Goal: Information Seeking & Learning: Learn about a topic

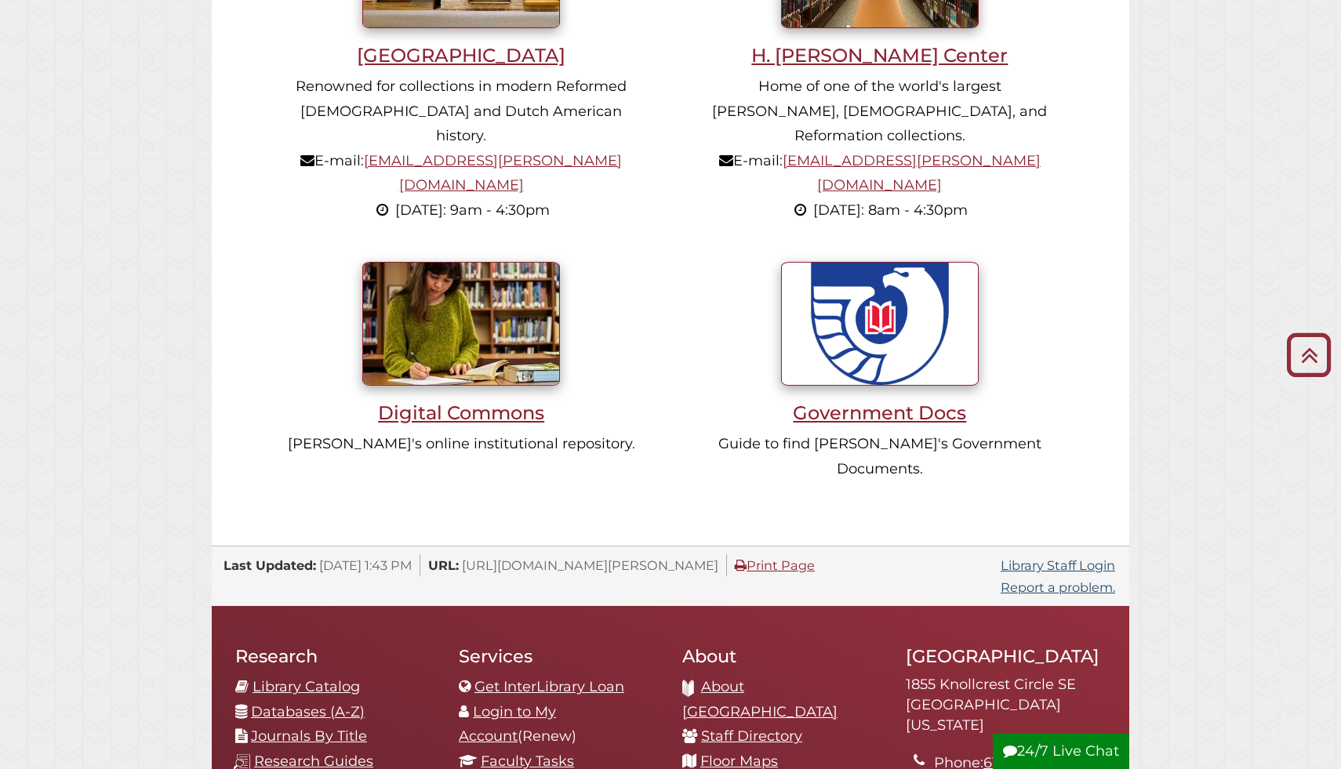
scroll to position [1548, 0]
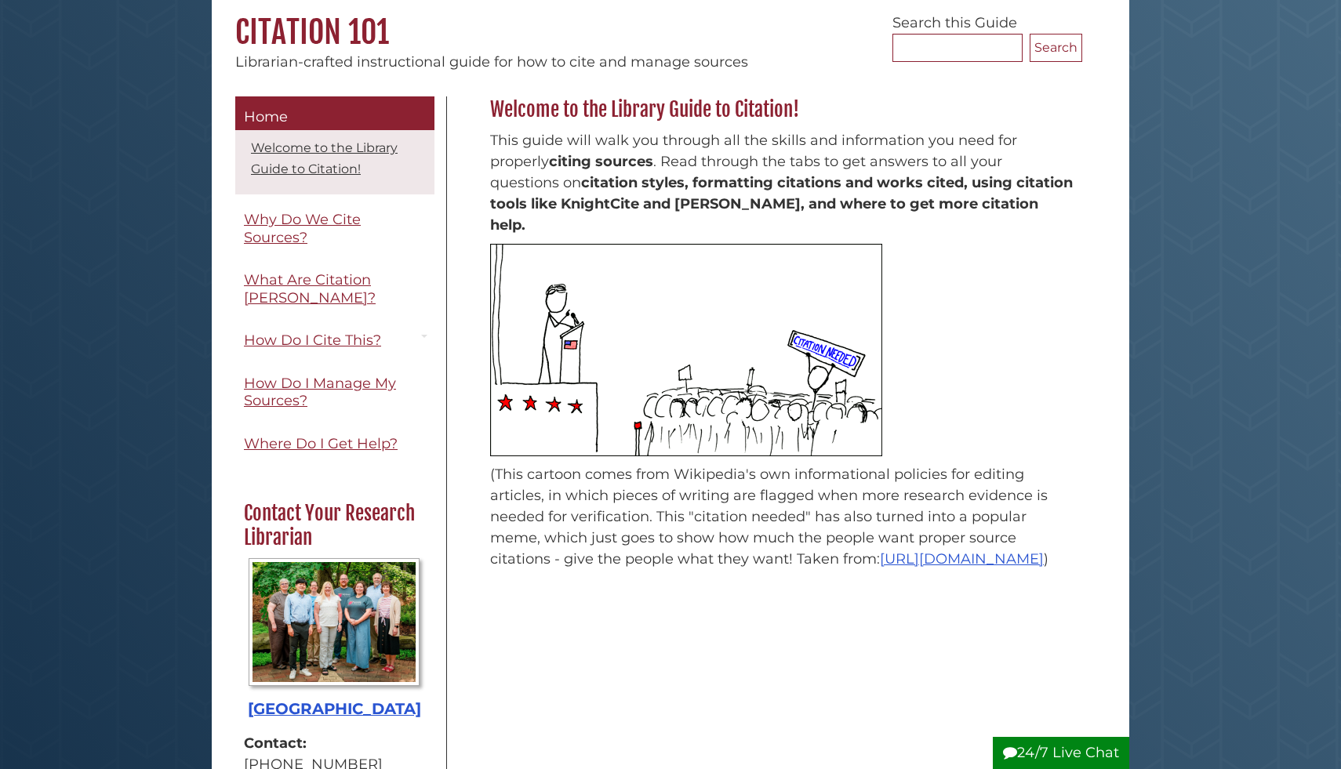
scroll to position [168, 0]
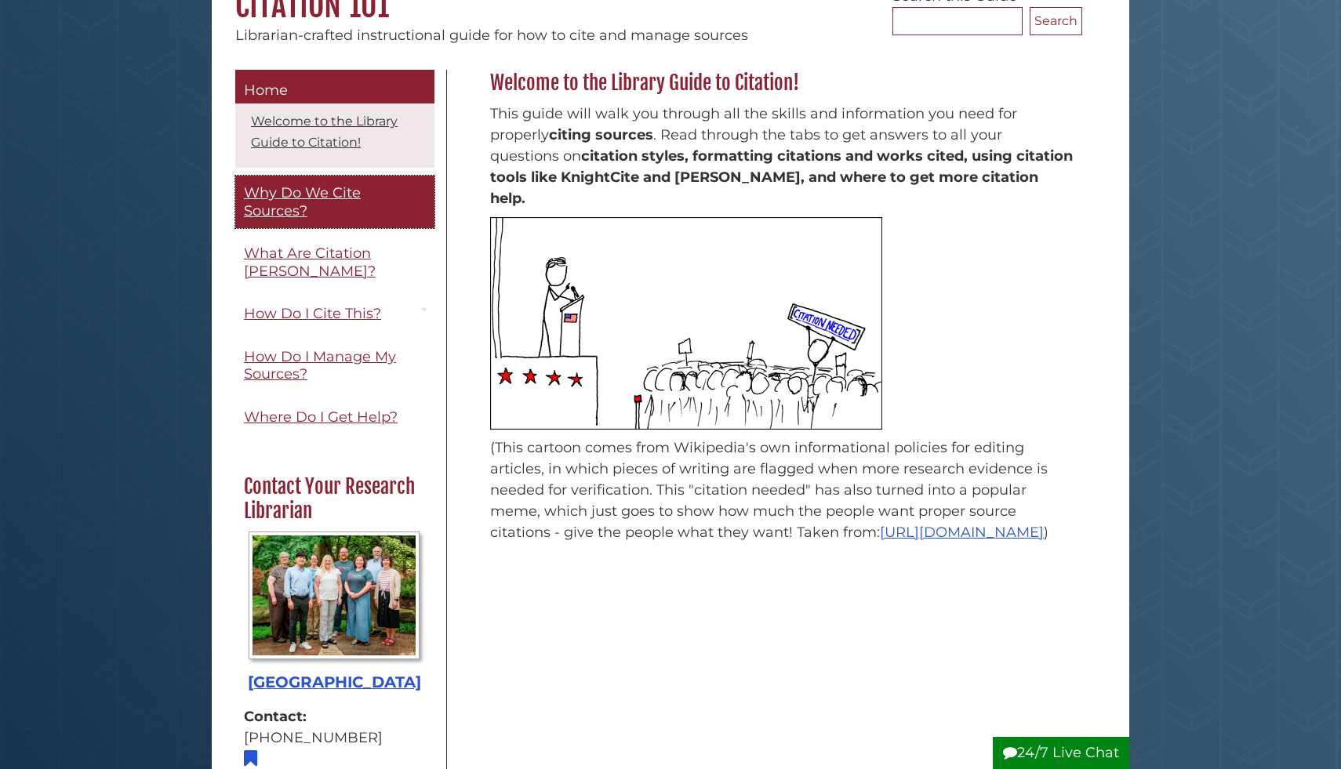
click at [290, 201] on span "Why Do We Cite Sources?" at bounding box center [302, 201] width 117 height 35
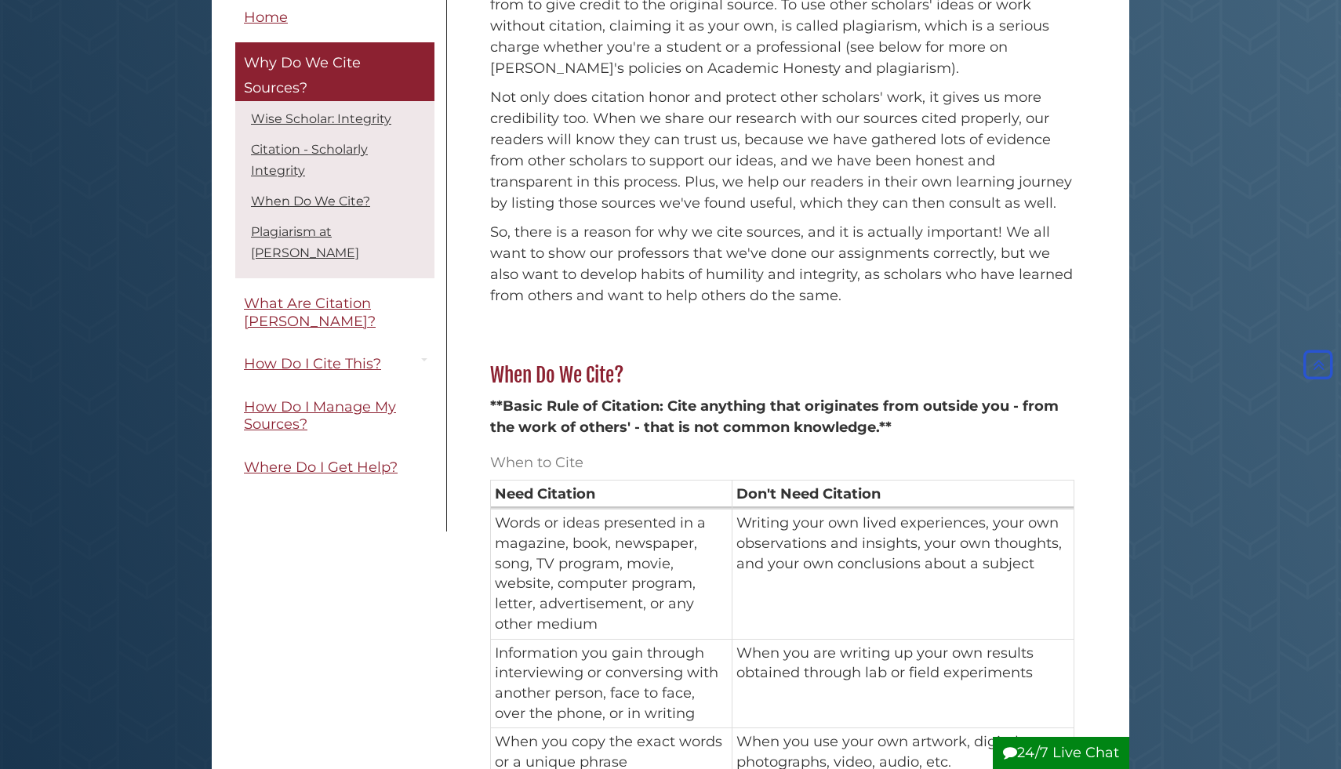
scroll to position [664, 0]
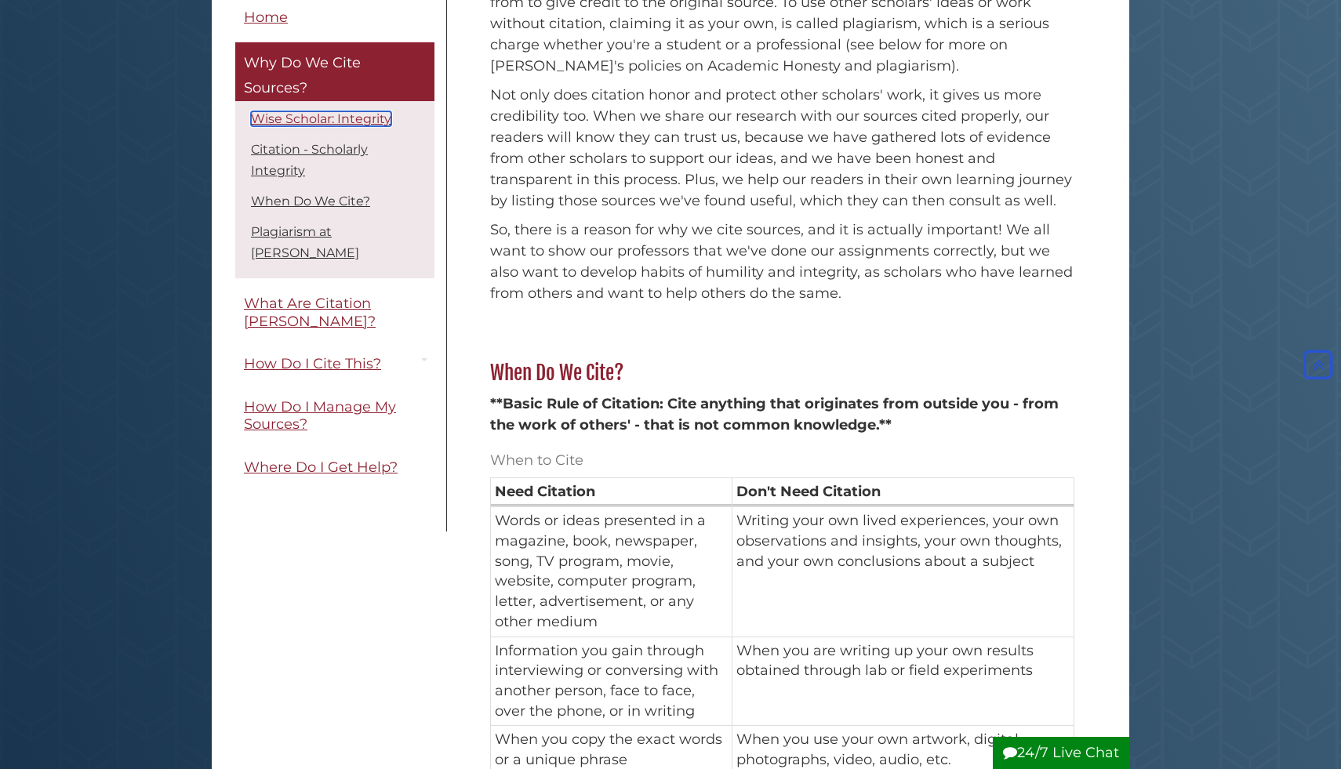
click at [363, 117] on link "Wise Scholar: Integrity" at bounding box center [321, 119] width 140 height 15
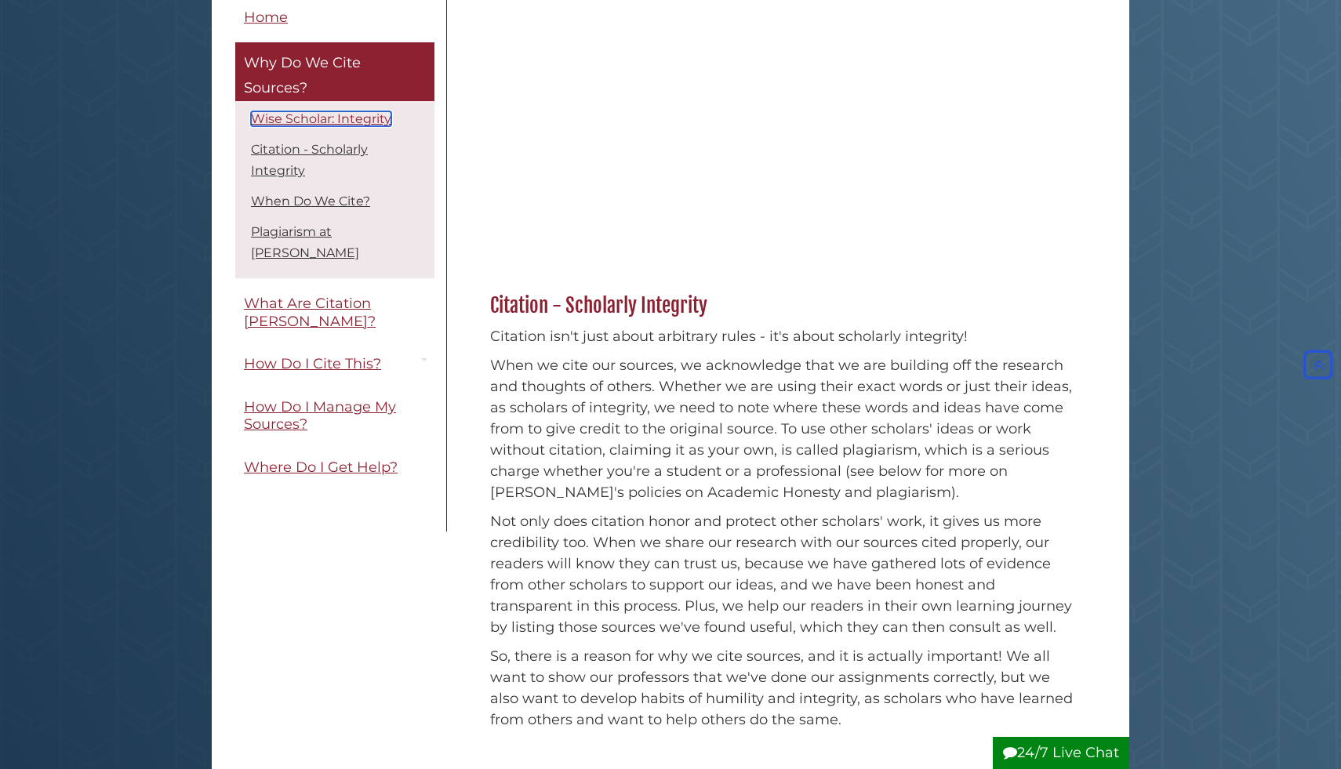
click at [365, 118] on link "Wise Scholar: Integrity" at bounding box center [321, 119] width 140 height 15
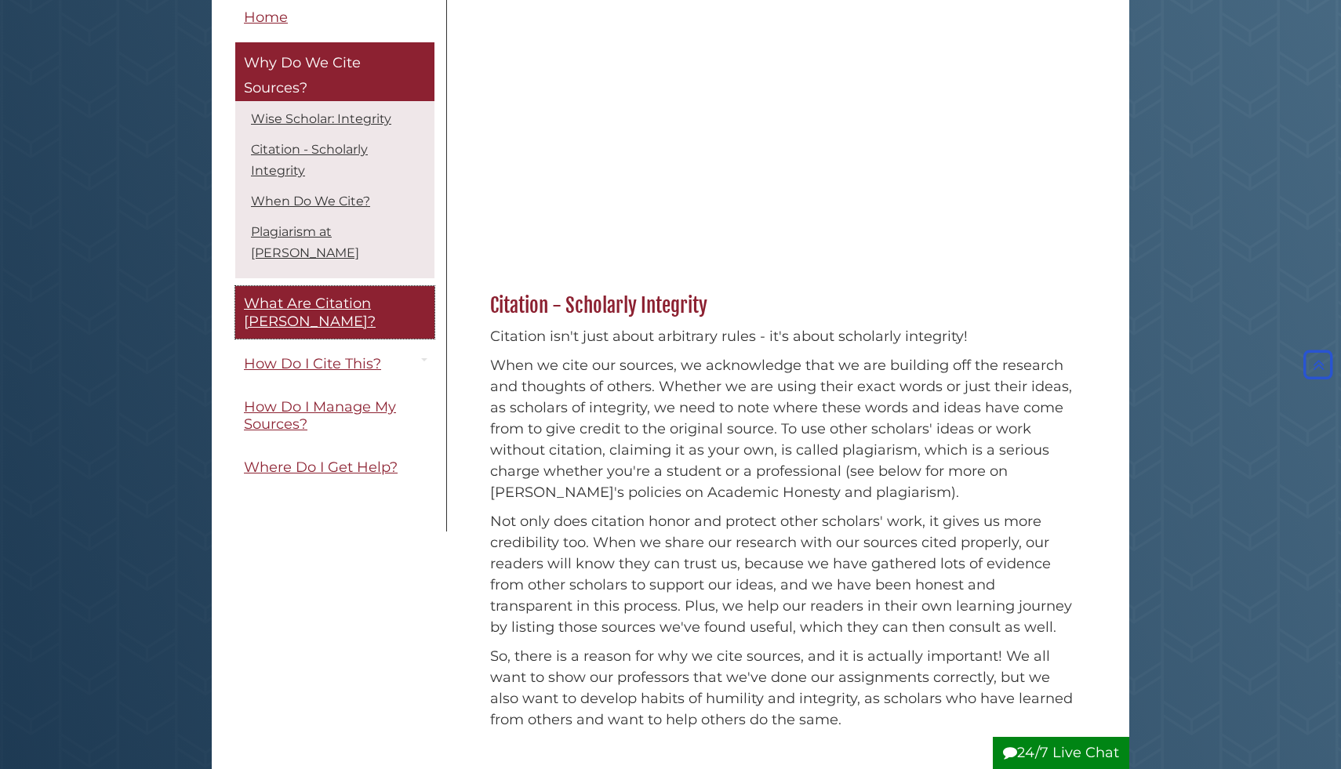
click at [342, 296] on span "What Are Citation [PERSON_NAME]?" at bounding box center [310, 313] width 132 height 35
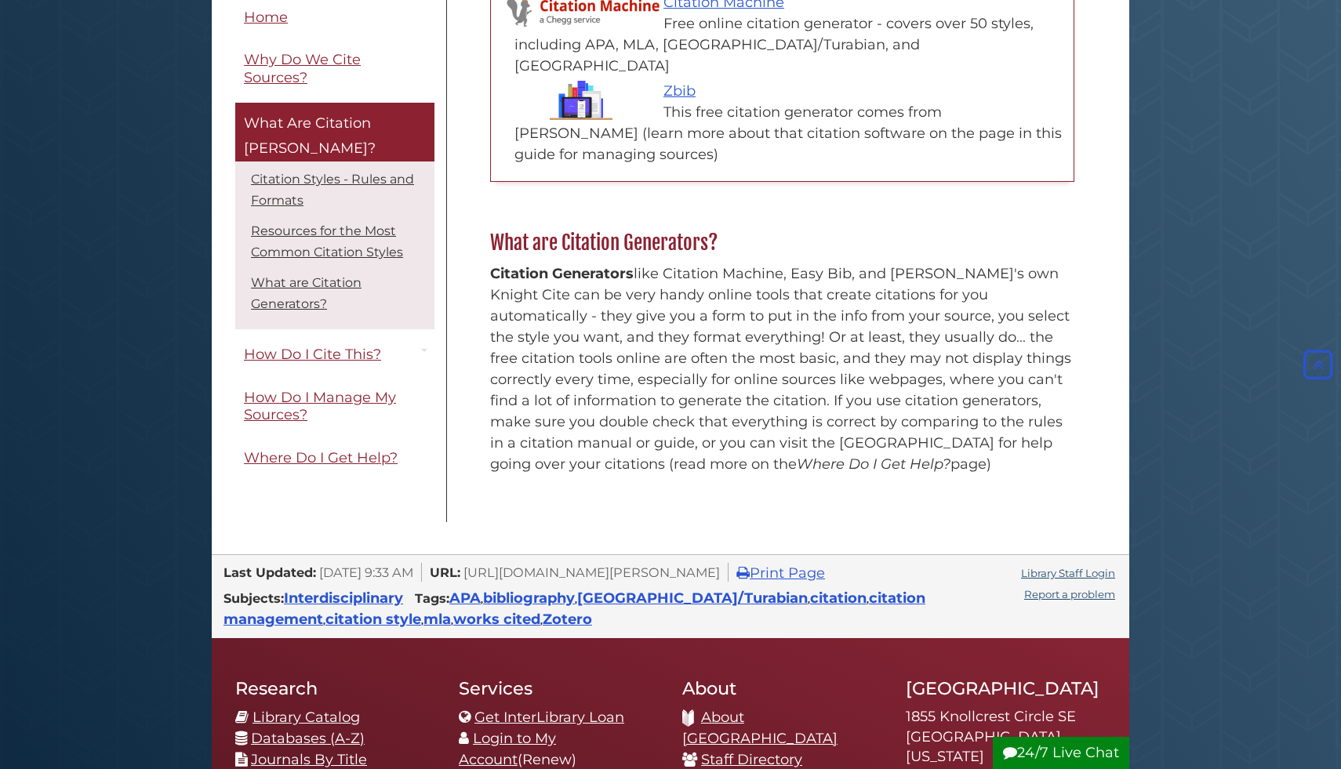
scroll to position [1046, 0]
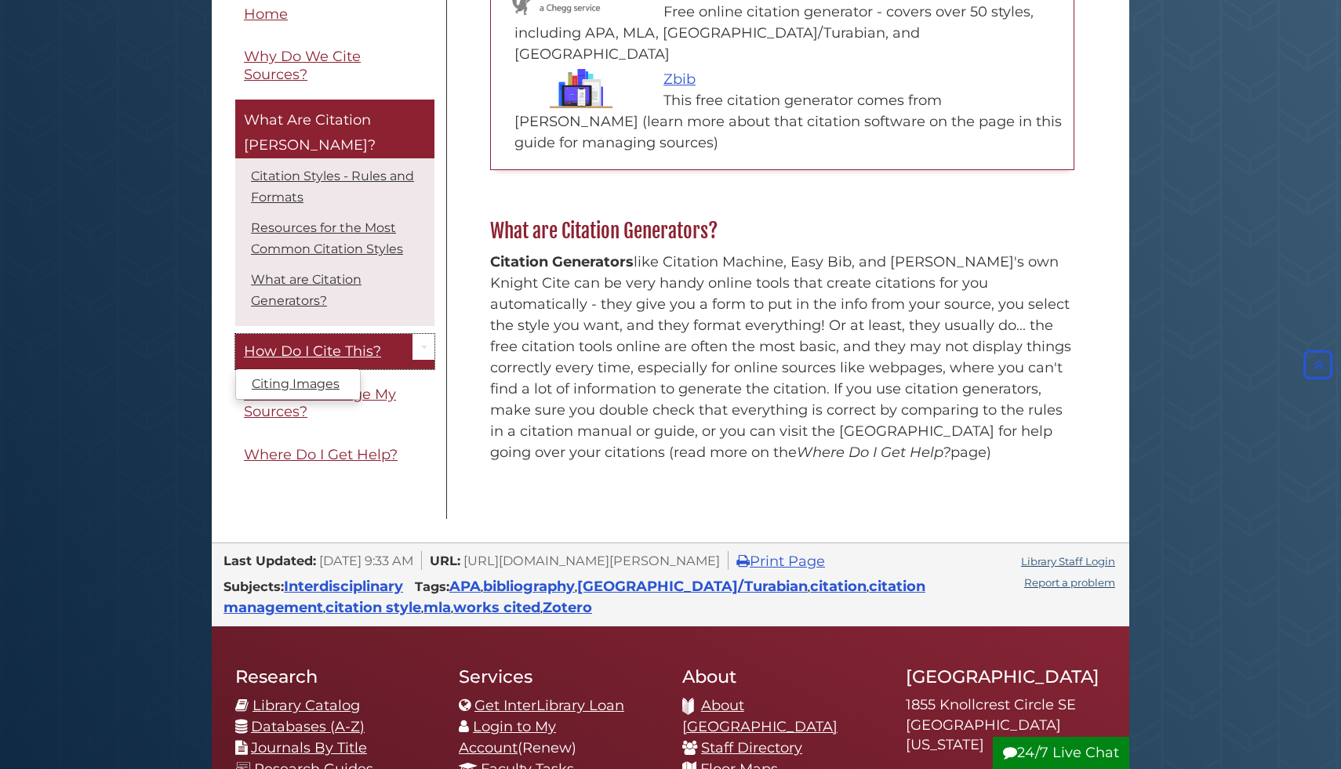
click at [333, 343] on span "How Do I Cite This?" at bounding box center [312, 351] width 137 height 17
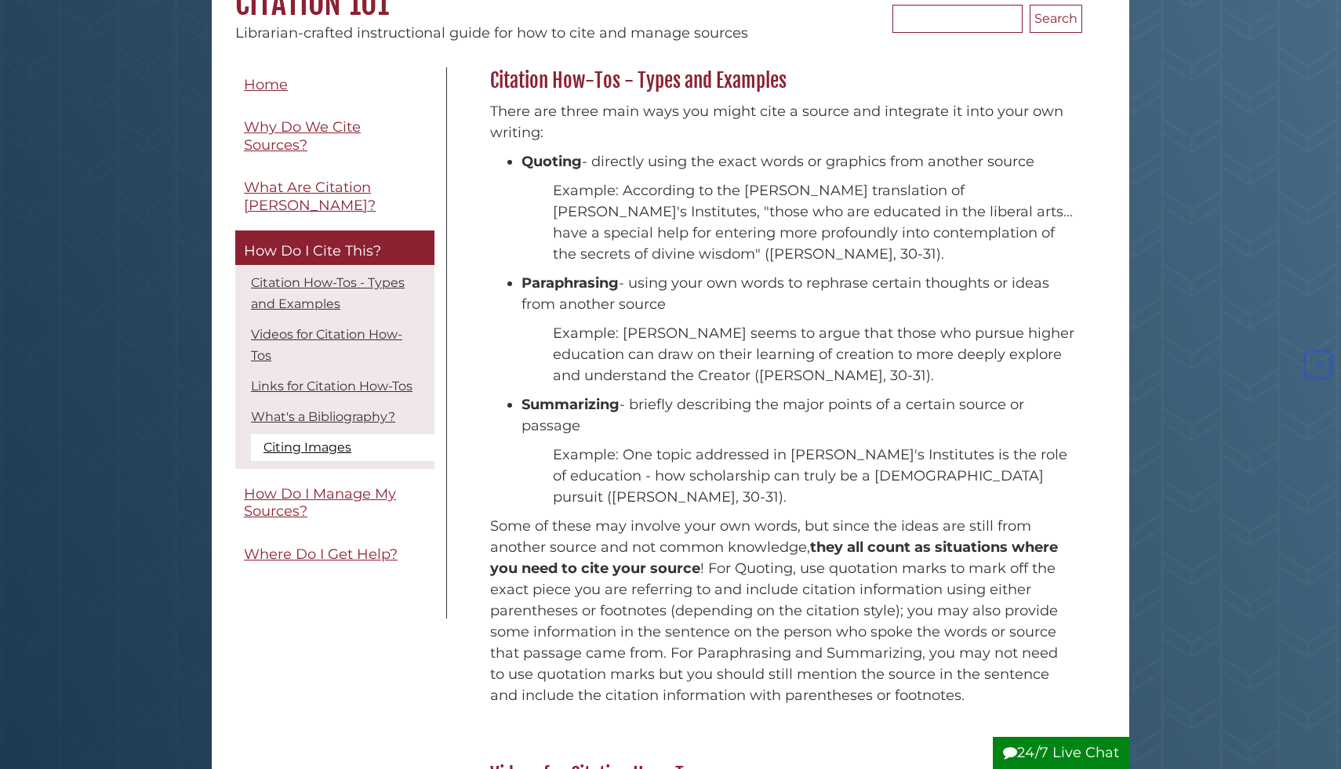
scroll to position [173, 0]
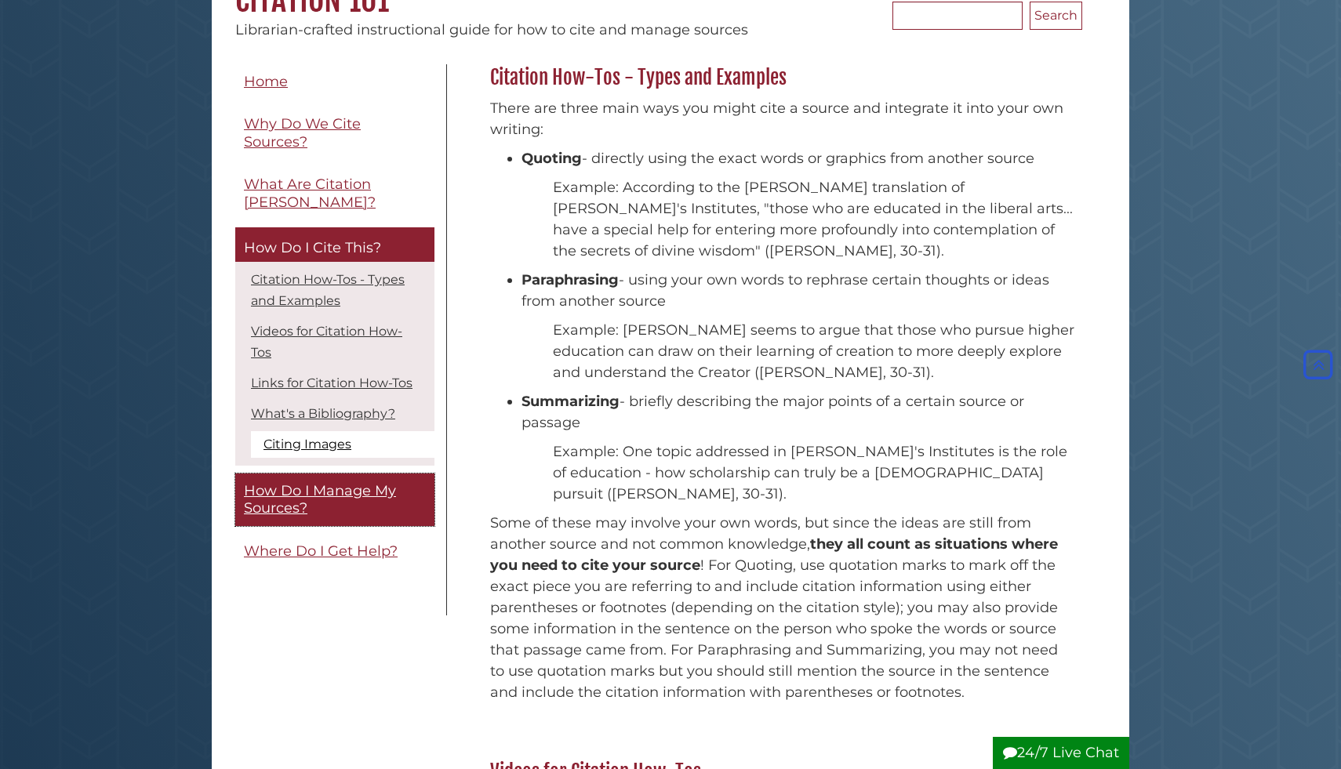
click at [350, 474] on link "How Do I Manage My Sources?" at bounding box center [334, 500] width 199 height 53
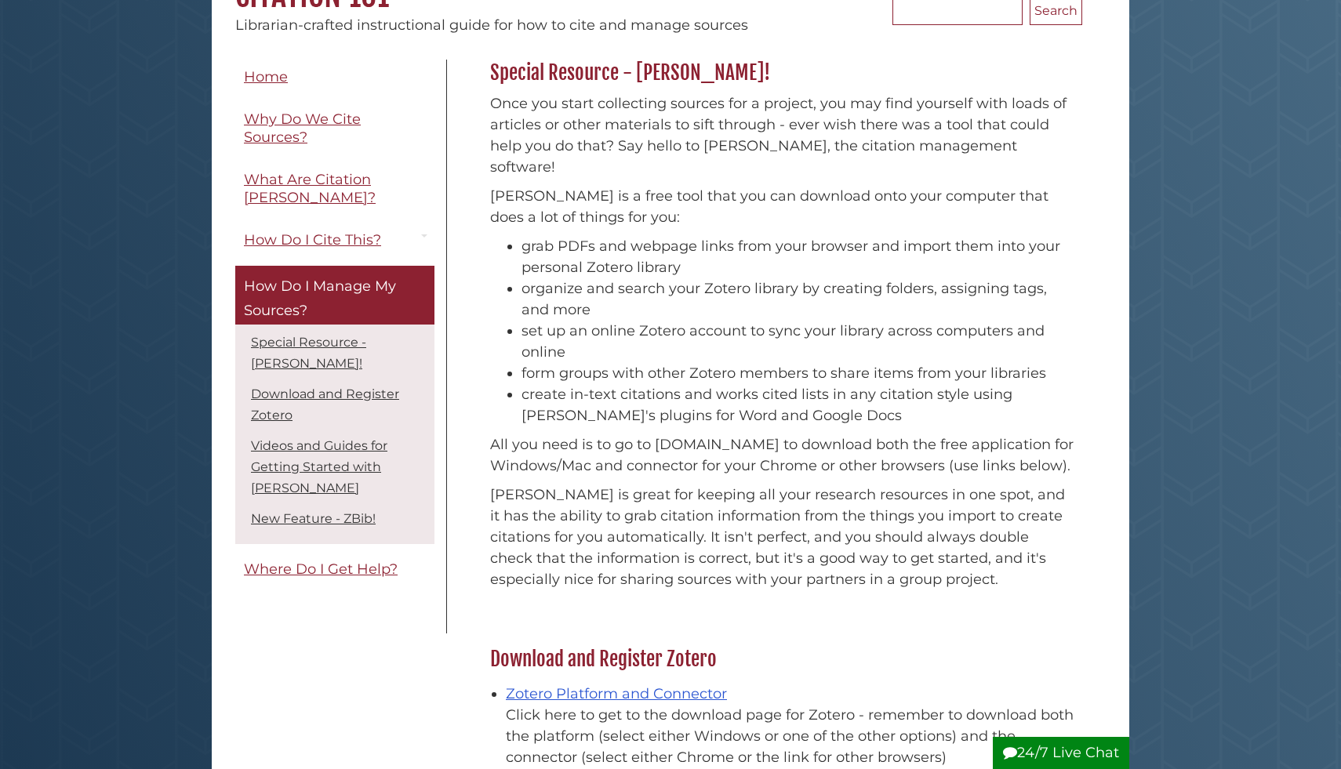
scroll to position [188, 0]
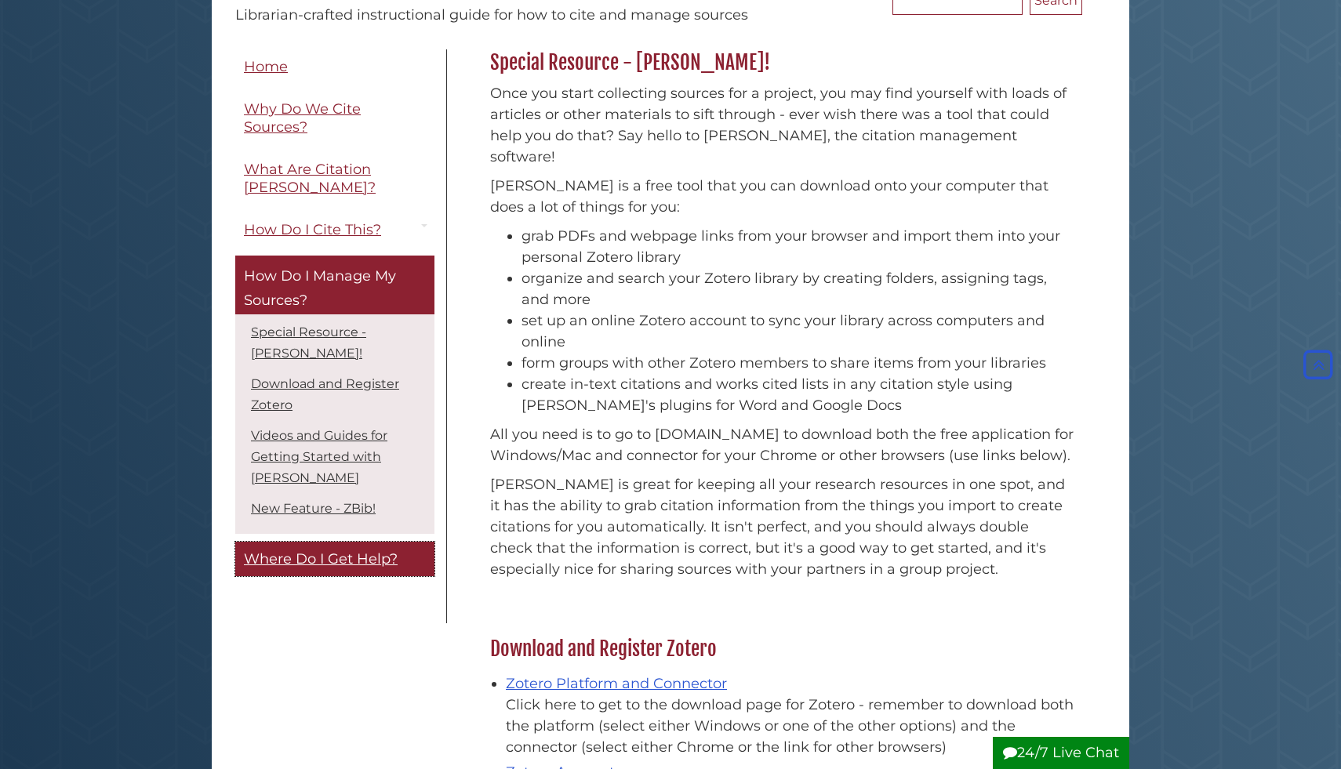
click at [349, 551] on span "Where Do I Get Help?" at bounding box center [321, 559] width 154 height 17
